Goal: Information Seeking & Learning: Learn about a topic

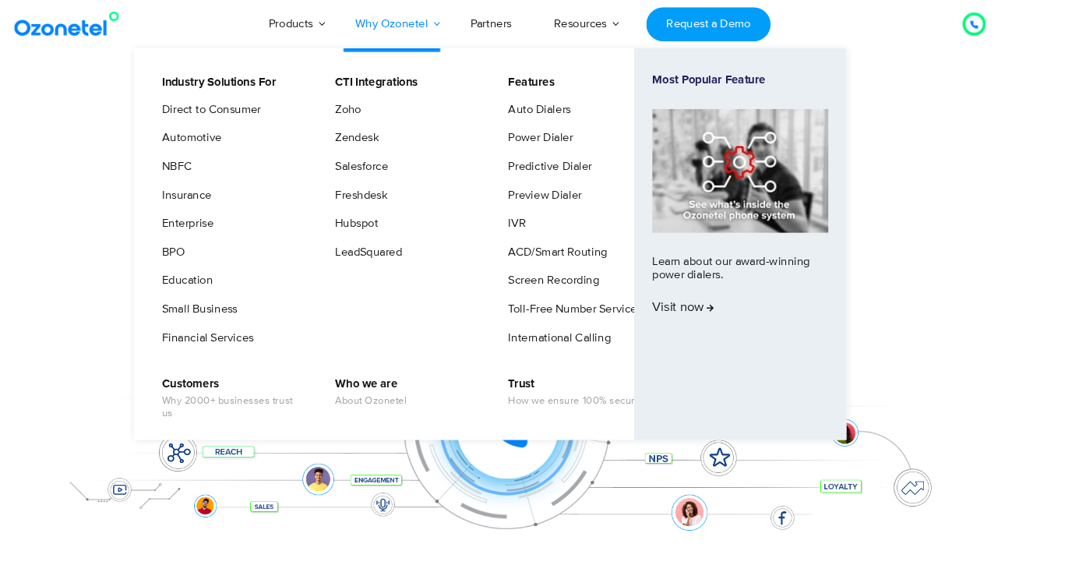
click at [452, 32] on link "Why Ozonetel" at bounding box center [419, 25] width 123 height 51
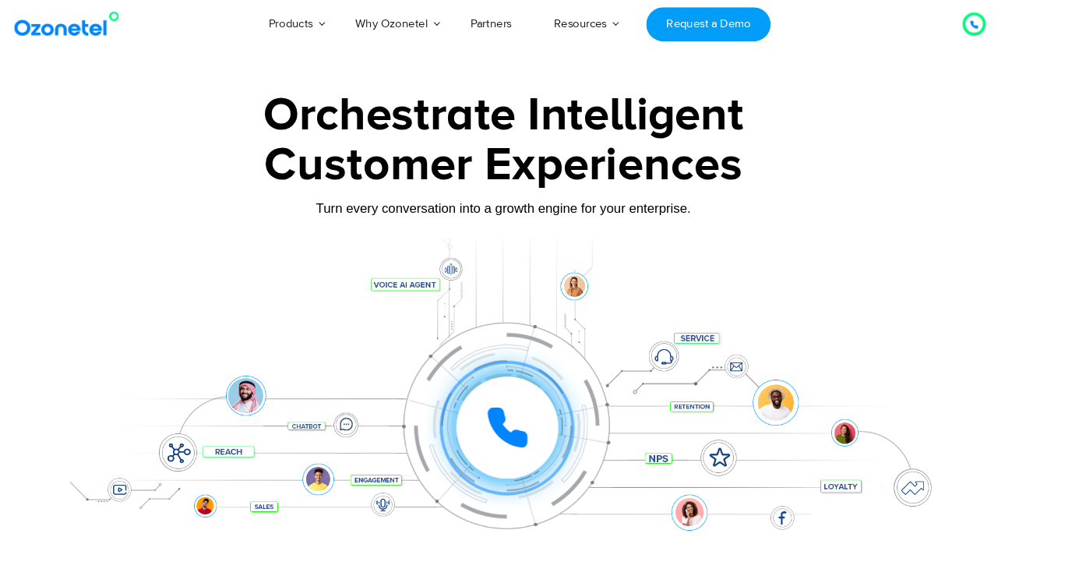
click at [1047, 387] on div at bounding box center [539, 348] width 1079 height 531
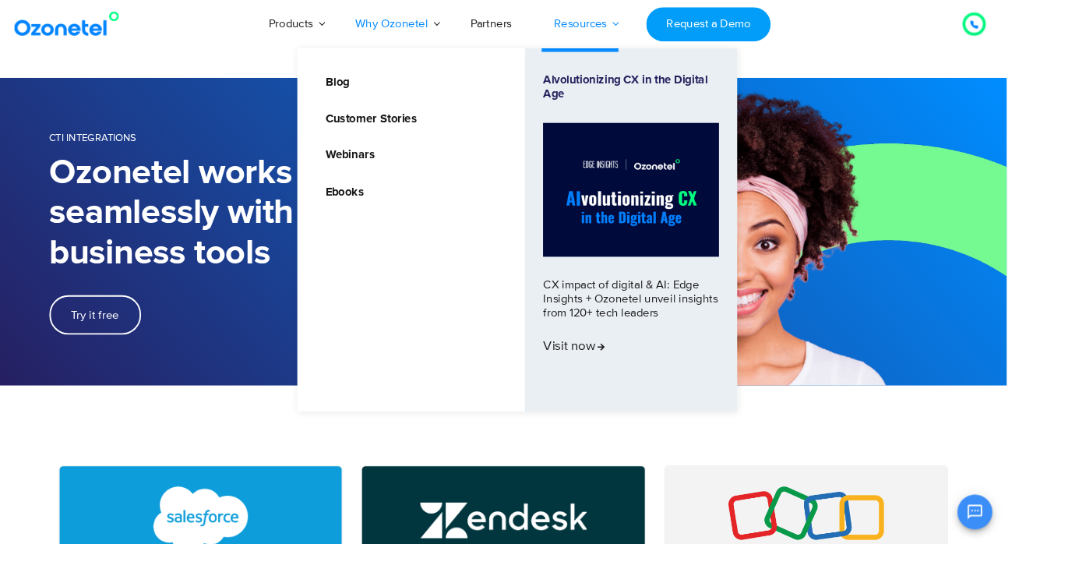
click at [623, 23] on link "Resources" at bounding box center [622, 25] width 102 height 51
